Goal: Check status: Check status

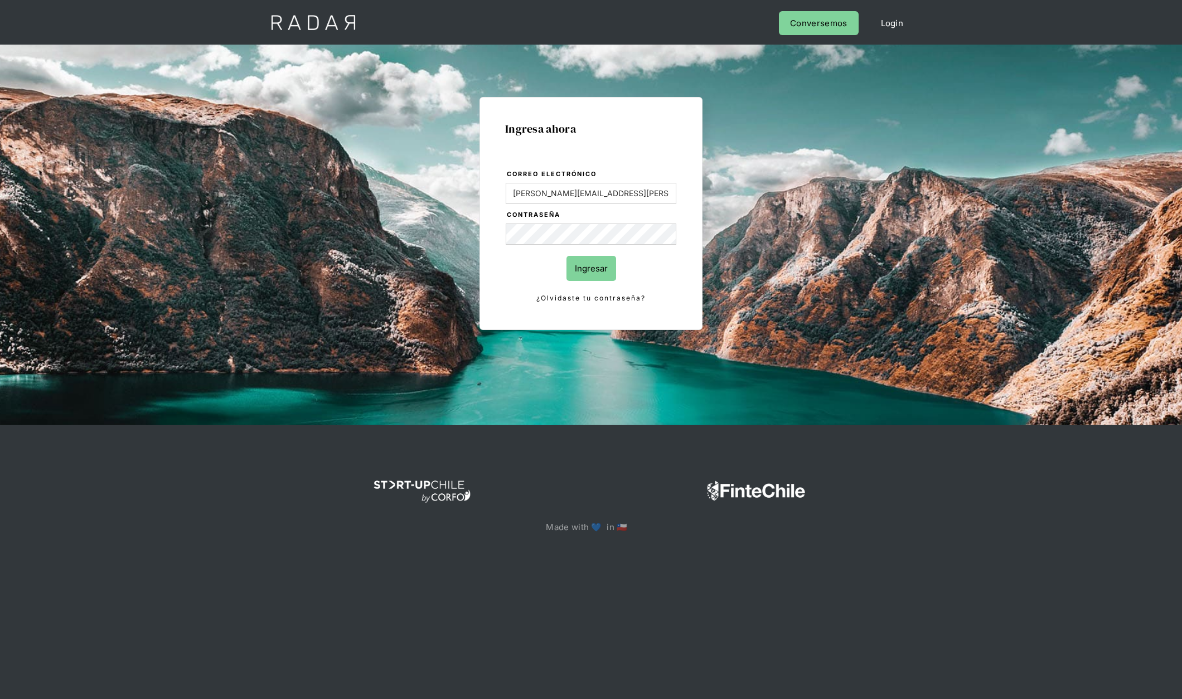
type input "[PERSON_NAME][EMAIL_ADDRESS][PERSON_NAME][DOMAIN_NAME]"
click at [566, 256] on input "Ingresar" at bounding box center [591, 268] width 50 height 25
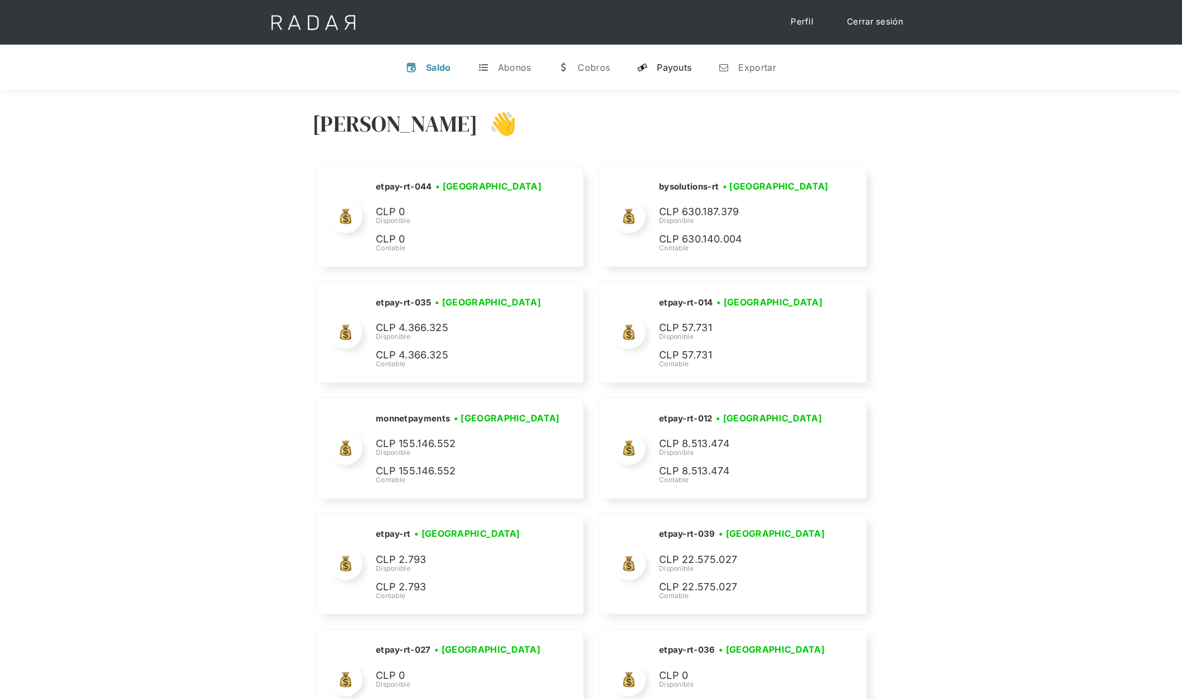
click at [667, 72] on div "Payouts" at bounding box center [674, 67] width 35 height 11
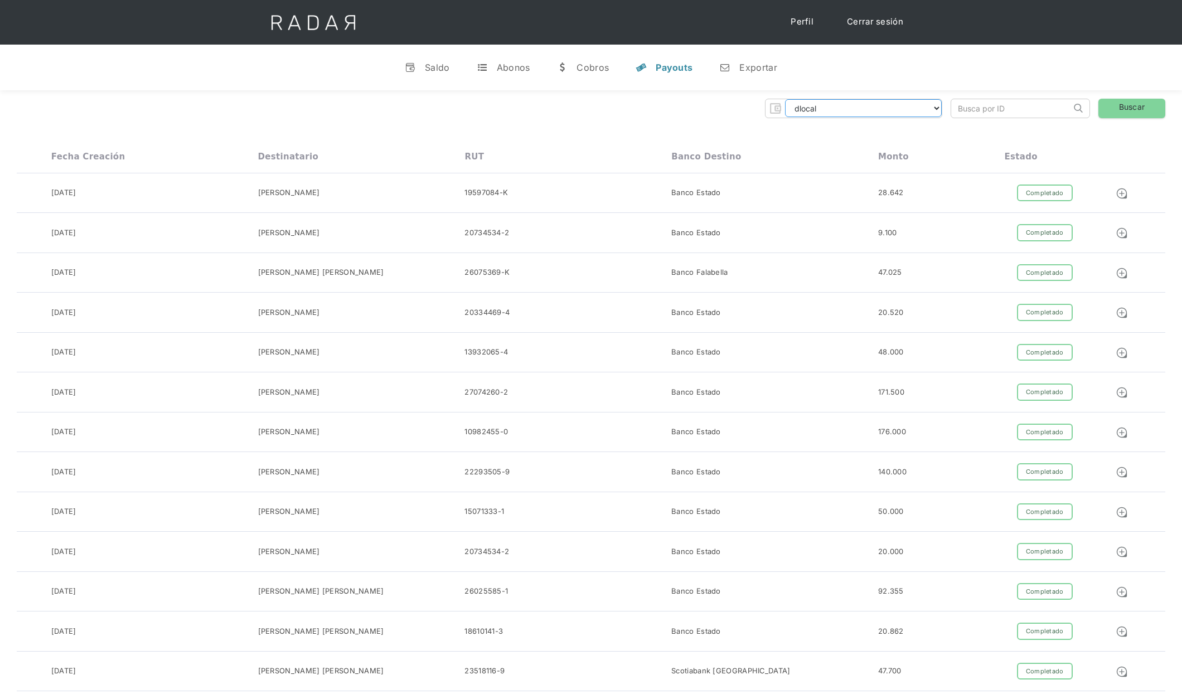
click at [842, 108] on select "dlocal demergechile fcacl2 remitee clpro [PERSON_NAME] urigol radar-cliente rad…" at bounding box center [863, 108] width 157 height 18
select select "[PERSON_NAME]-transfer"
click at [785, 99] on select "dlocal demergechile fcacl2 remitee clpro [PERSON_NAME] urigol radar-cliente rad…" at bounding box center [863, 108] width 157 height 18
click at [1131, 107] on link "Buscar" at bounding box center [1131, 109] width 67 height 20
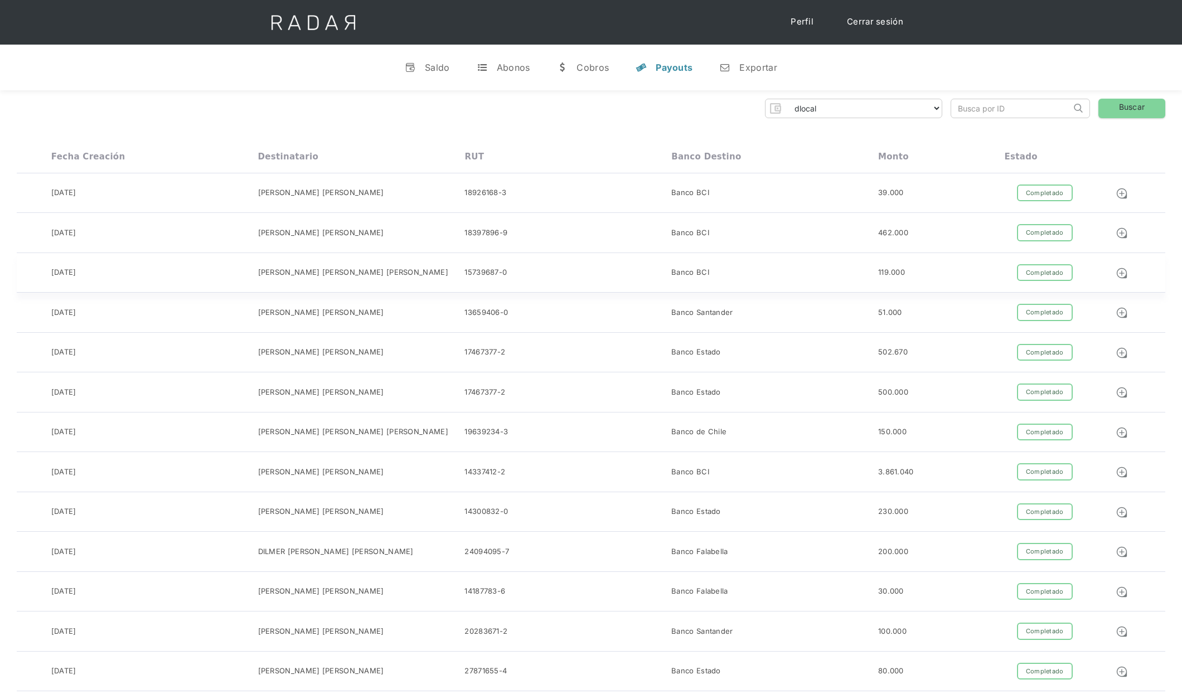
click at [535, 284] on div "[DATE] [PERSON_NAME] [PERSON_NAME] [PERSON_NAME] 15739687-0 Banco BCI 119.000 C…" at bounding box center [591, 273] width 1148 height 40
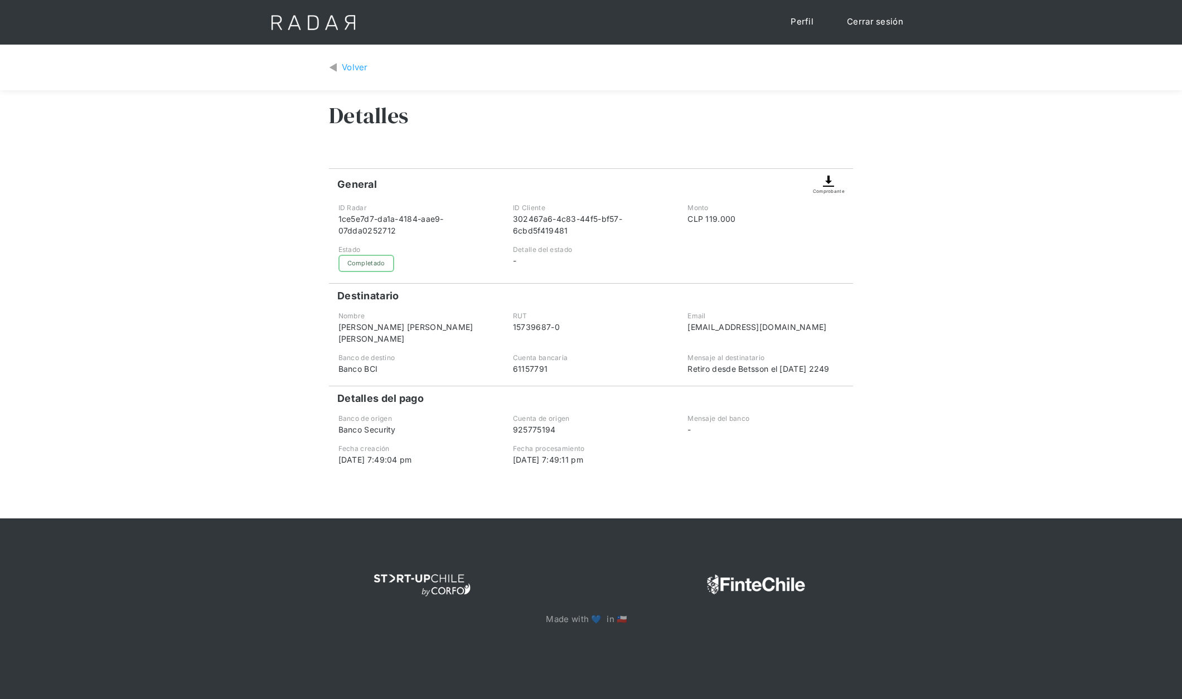
click at [830, 182] on img at bounding box center [828, 180] width 13 height 13
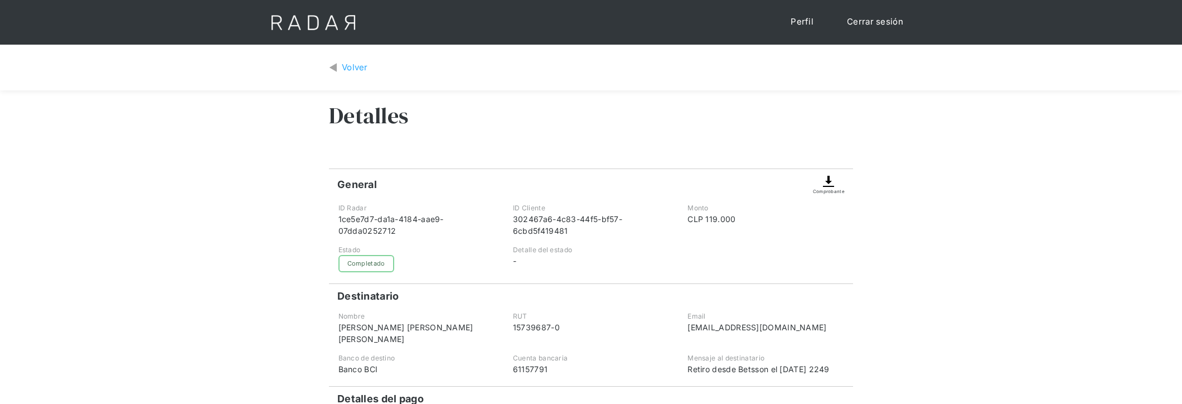
click at [829, 186] on img at bounding box center [828, 180] width 13 height 13
click at [830, 188] on div "Comprobante" at bounding box center [829, 191] width 32 height 7
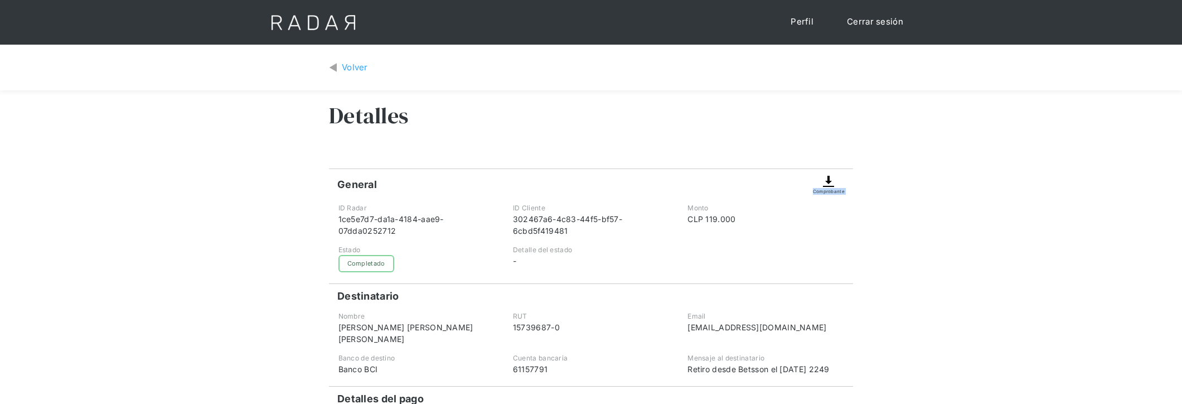
click at [830, 188] on div "Comprobante" at bounding box center [829, 191] width 32 height 7
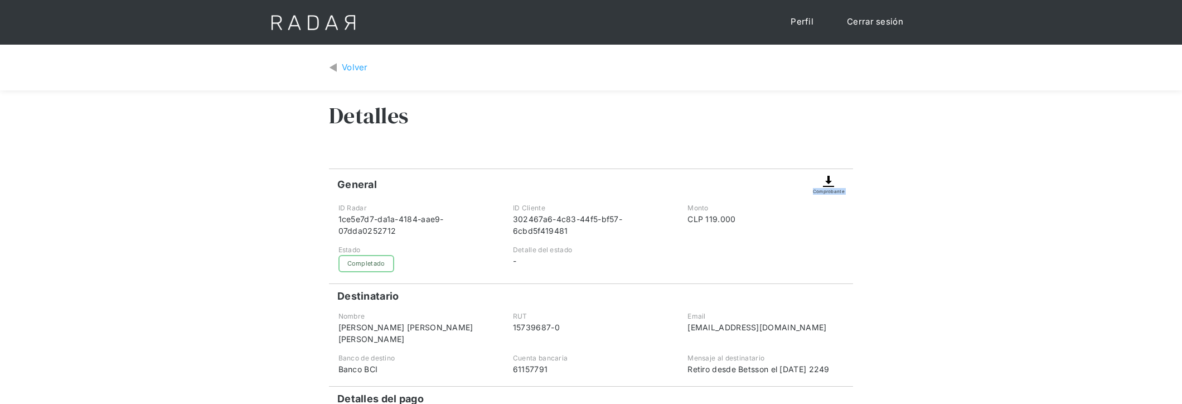
click at [830, 188] on div "Comprobante" at bounding box center [829, 191] width 32 height 7
click at [446, 251] on div "Estado" at bounding box center [416, 250] width 156 height 10
